Goal: Check status: Check status

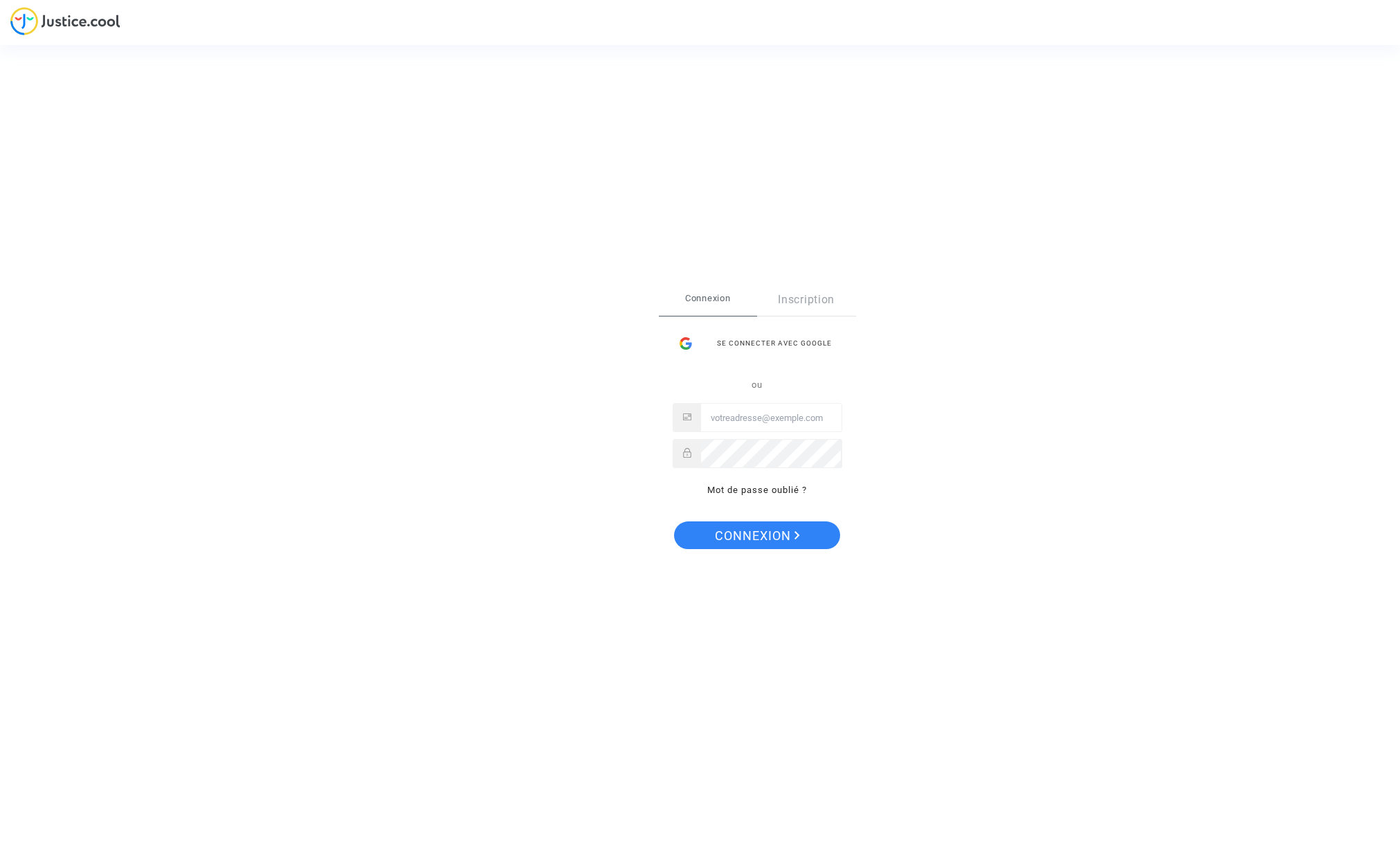
type input "[EMAIL_ADDRESS][DOMAIN_NAME]"
click at [758, 534] on span "Connexion" at bounding box center [757, 535] width 85 height 29
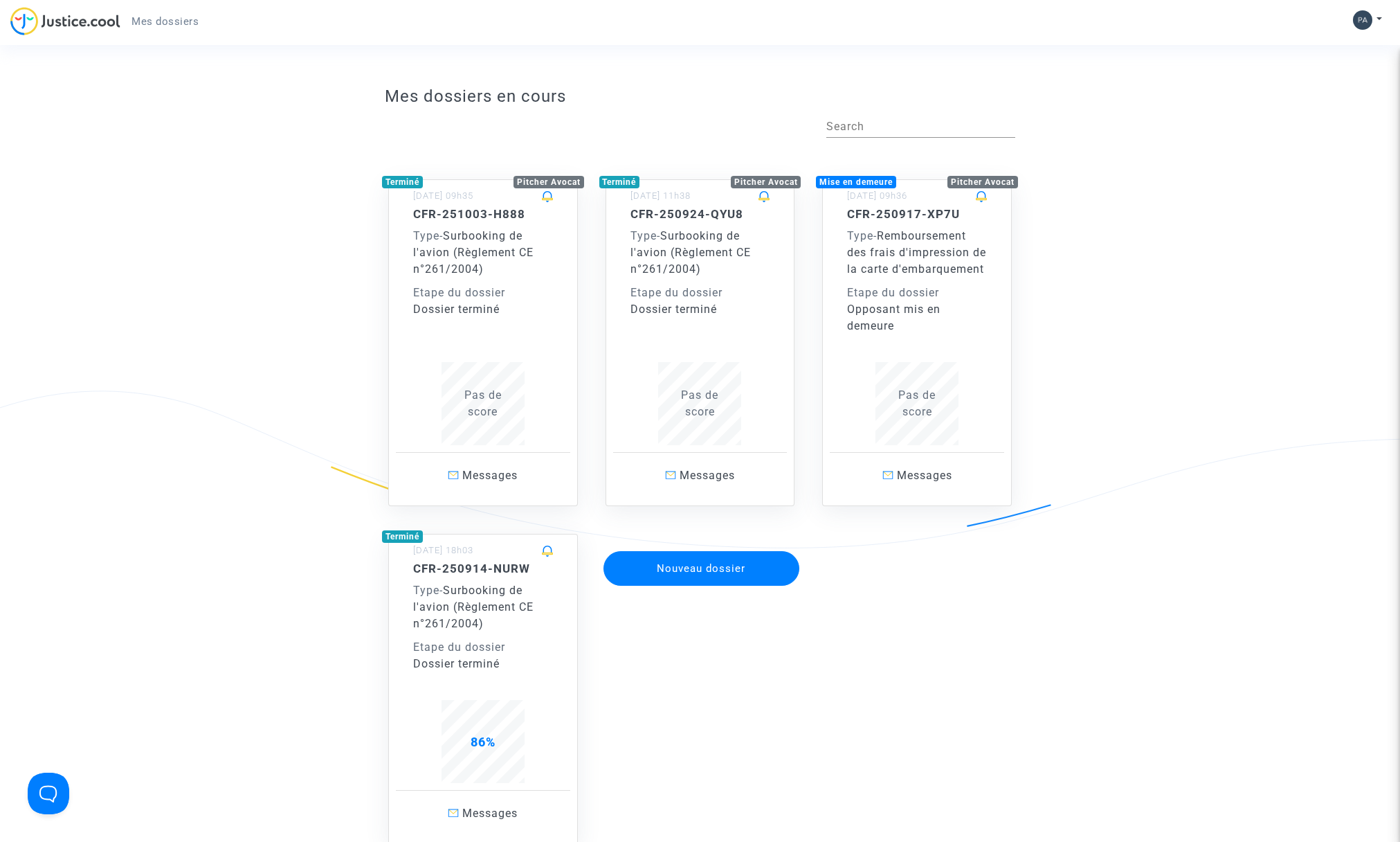
click at [686, 259] on div "Type - Surbooking de l'avion (Règlement CE n°261/2004)" at bounding box center [701, 252] width 140 height 50
click at [480, 324] on div "CFR-251003-H888 Type - Surbooking de l'avion (Règlement CE n°261/2004) Etape du…" at bounding box center [484, 326] width 140 height 238
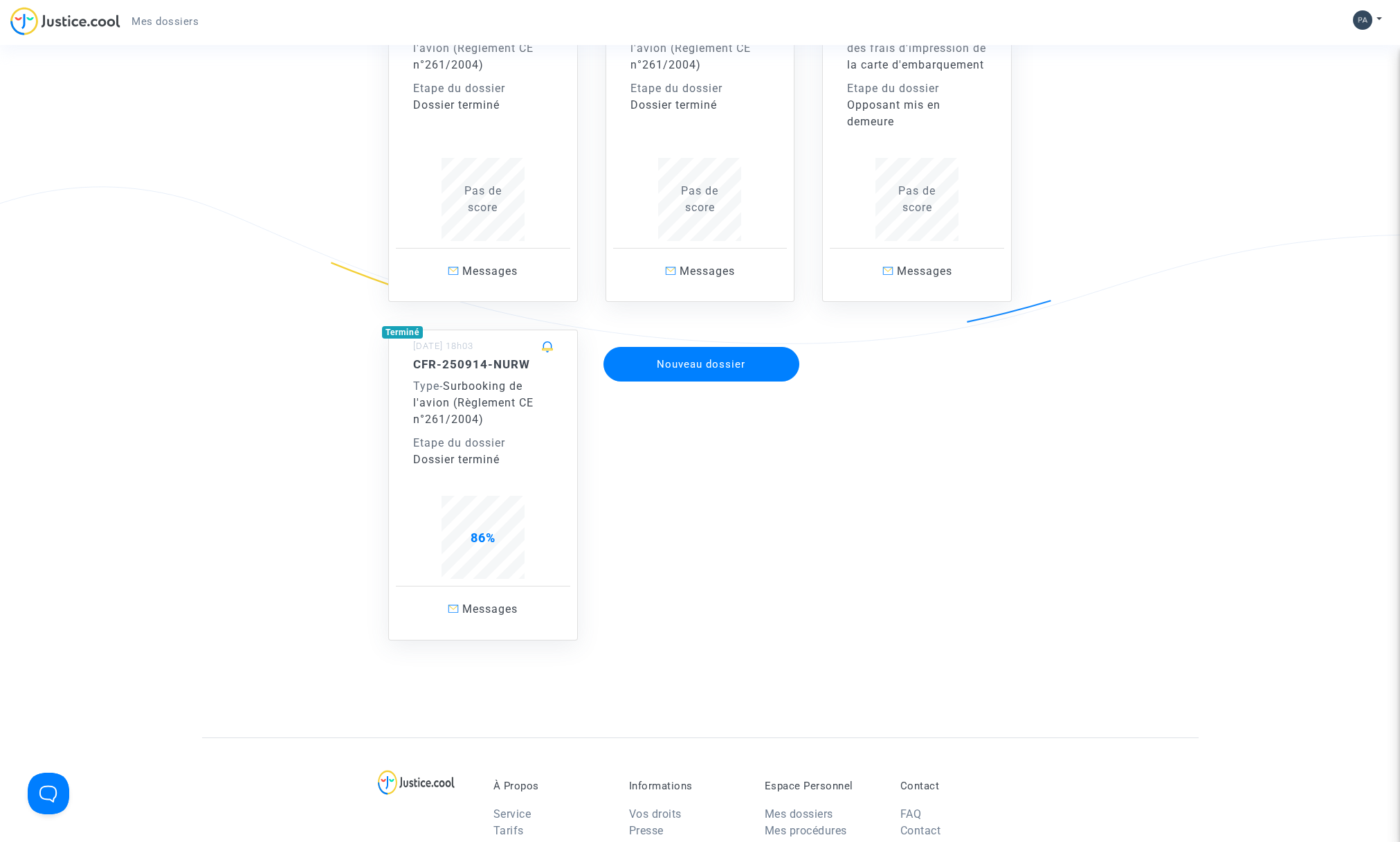
scroll to position [205, 0]
click at [497, 453] on div "CFR-250914-NURW Type - Surbooking de l'avion (Règlement CE n°261/2004) Etape du…" at bounding box center [484, 412] width 140 height 110
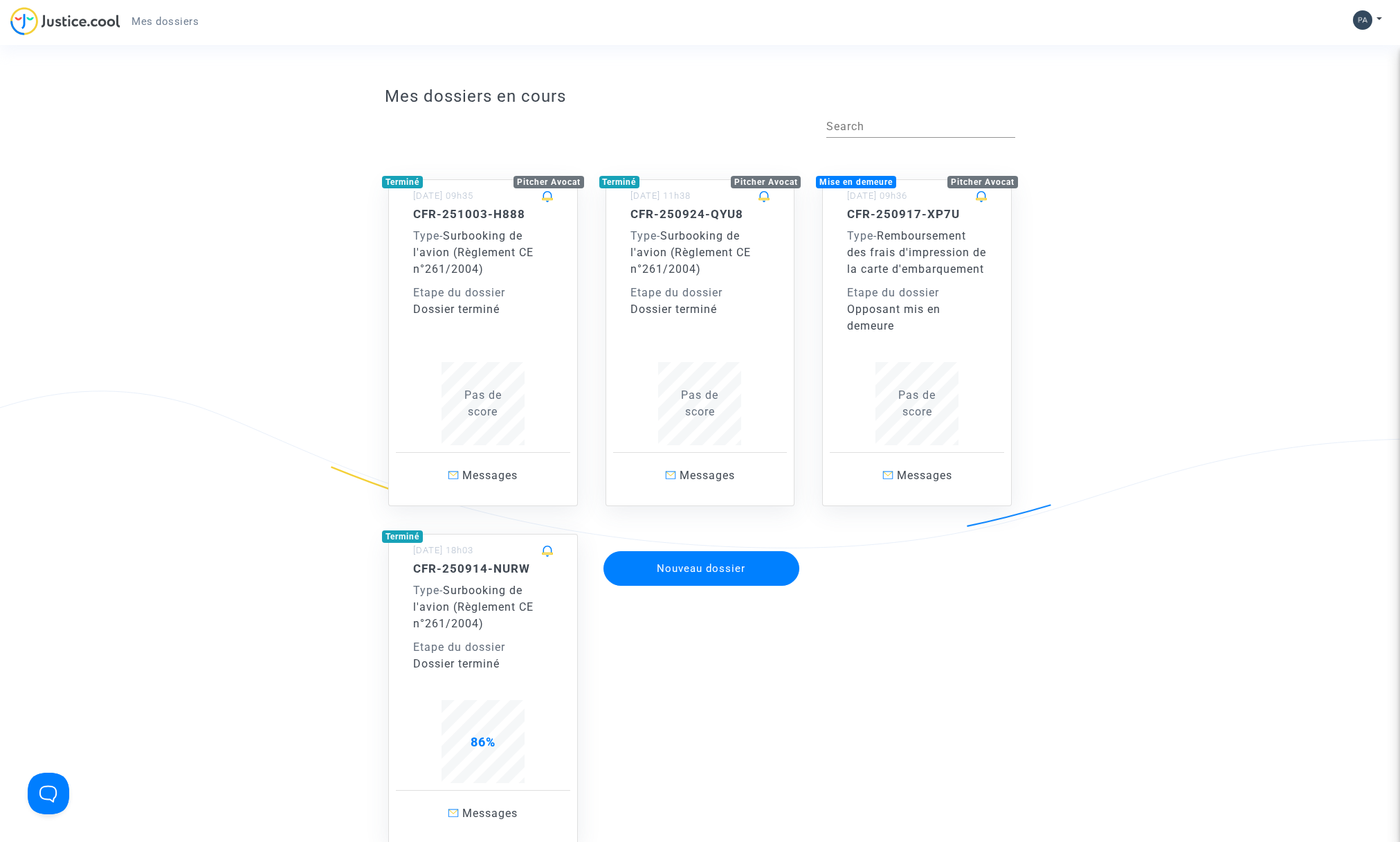
click at [894, 275] on span "Remboursement des frais d'impression de la carte d'embarquement" at bounding box center [916, 252] width 139 height 46
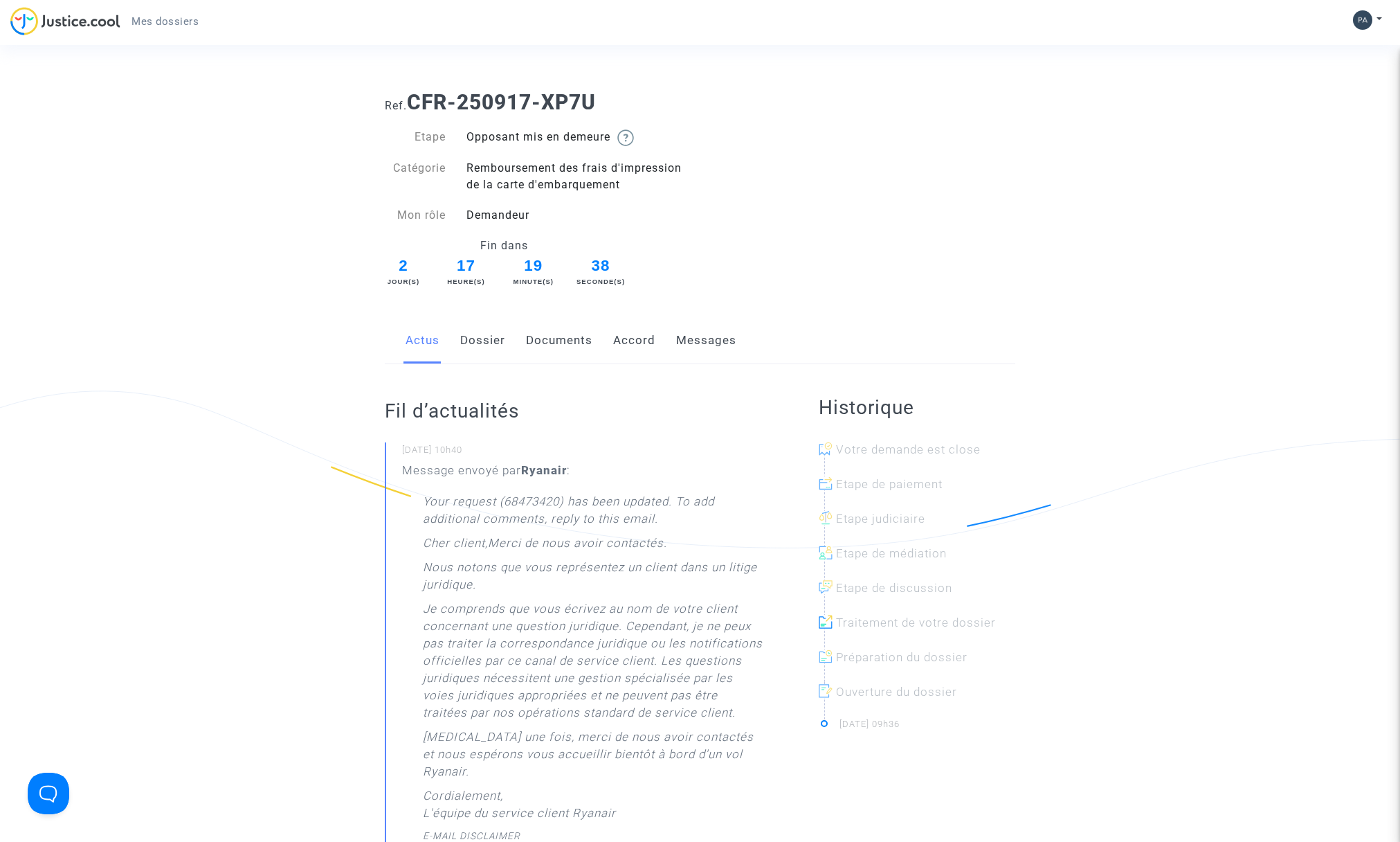
scroll to position [3, 0]
